Goal: Task Accomplishment & Management: Check status

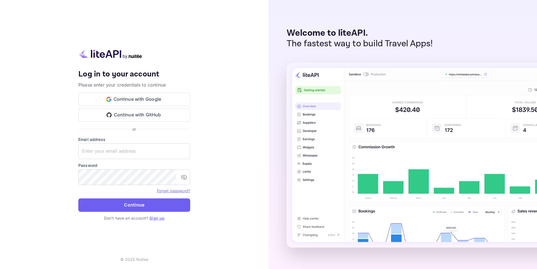
type input "[EMAIL_ADDRESS][DOMAIN_NAME]"
click at [131, 207] on button "Continue" at bounding box center [134, 205] width 112 height 13
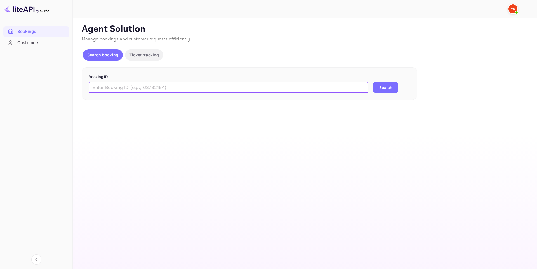
click at [184, 86] on input "text" at bounding box center [229, 87] width 280 height 11
paste input "9301582"
type input "9301582"
click at [373, 82] on button "Search" at bounding box center [385, 87] width 25 height 11
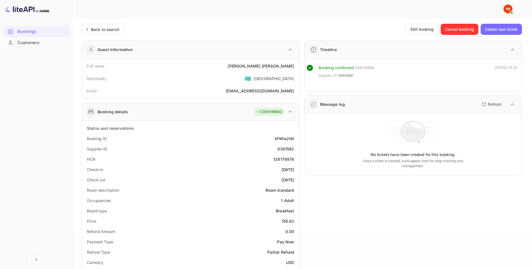
click at [289, 159] on div "126179978" at bounding box center [284, 160] width 21 height 6
copy div "126179978"
click at [278, 162] on div "HCN 126179978" at bounding box center [190, 159] width 213 height 10
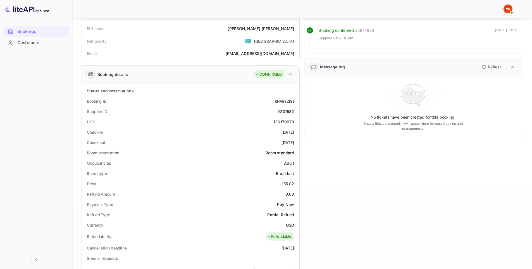
scroll to position [13, 0]
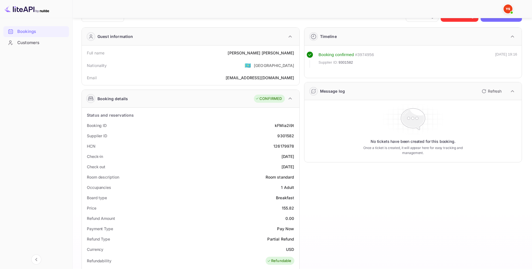
click at [326, 209] on div "Timeline Booking confirmed # 3974956 Supplier ID: 9301582 06 Sep 2025 19:16 Mes…" at bounding box center [411, 227] width 223 height 408
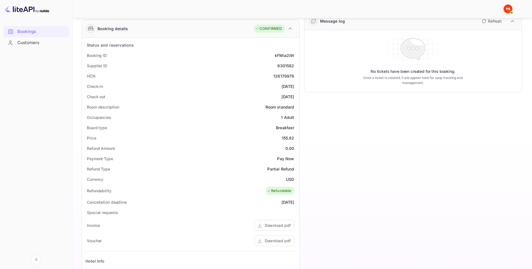
scroll to position [69, 0]
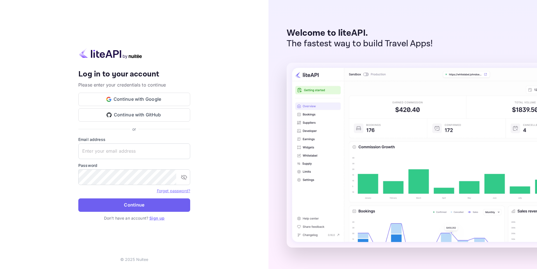
type input "[EMAIL_ADDRESS][DOMAIN_NAME]"
click at [133, 206] on button "Continue" at bounding box center [134, 205] width 112 height 13
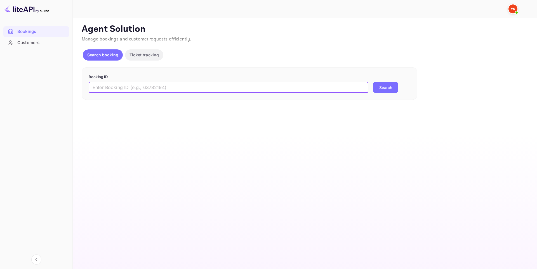
click at [195, 89] on input "text" at bounding box center [229, 87] width 280 height 11
paste input "9301519"
type input "9301519"
click at [373, 82] on button "Search" at bounding box center [385, 87] width 25 height 11
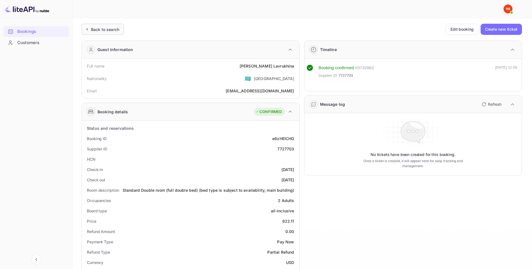
click at [100, 25] on div "Back to search" at bounding box center [103, 29] width 42 height 11
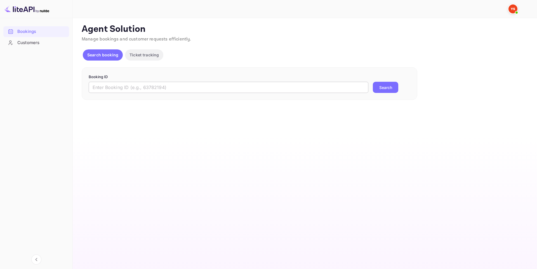
click at [160, 87] on input "text" at bounding box center [229, 87] width 280 height 11
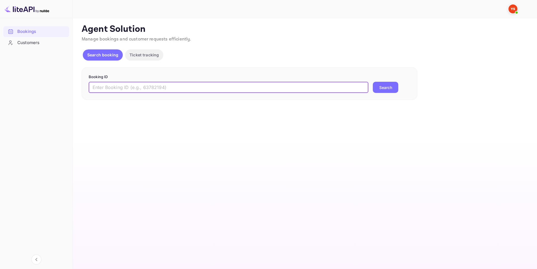
paste input "9545353"
type input "9545353"
click at [389, 87] on button "Search" at bounding box center [385, 87] width 25 height 11
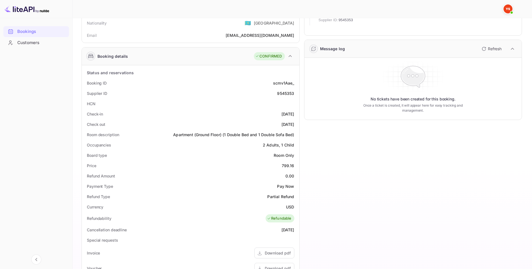
scroll to position [112, 0]
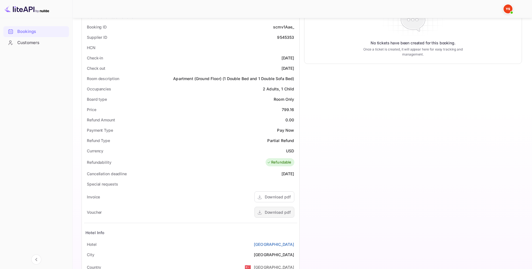
click at [282, 212] on div "Download pdf" at bounding box center [278, 213] width 26 height 6
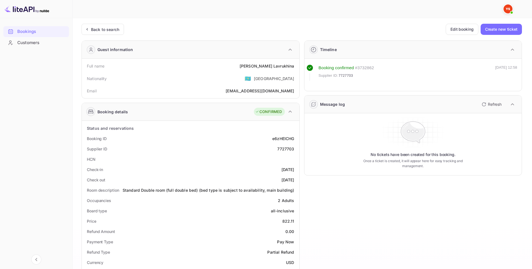
drag, startPoint x: 120, startPoint y: 32, endPoint x: 159, endPoint y: 48, distance: 41.5
click at [120, 32] on div "Back to search" at bounding box center [103, 29] width 42 height 11
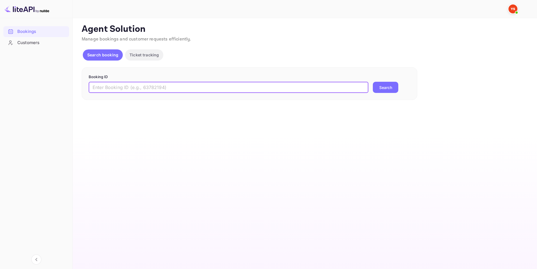
drag, startPoint x: 181, startPoint y: 89, endPoint x: 309, endPoint y: 92, distance: 128.9
click at [181, 89] on input "text" at bounding box center [229, 87] width 280 height 11
paste input "9676066"
type input "9676066"
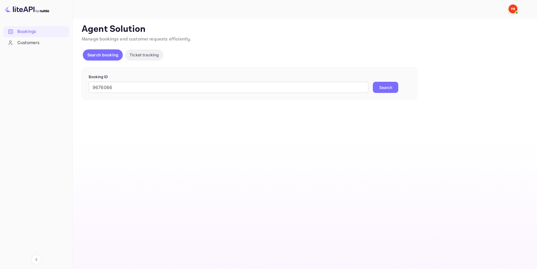
click at [392, 92] on button "Search" at bounding box center [385, 87] width 25 height 11
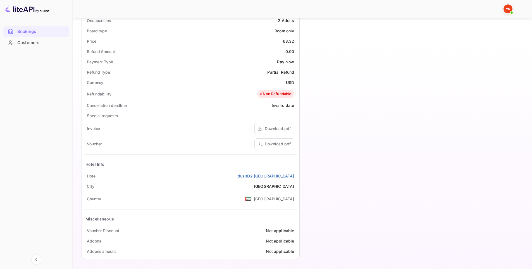
scroll to position [181, 0]
click at [279, 145] on div "Download pdf" at bounding box center [278, 144] width 26 height 6
